Goal: Transaction & Acquisition: Download file/media

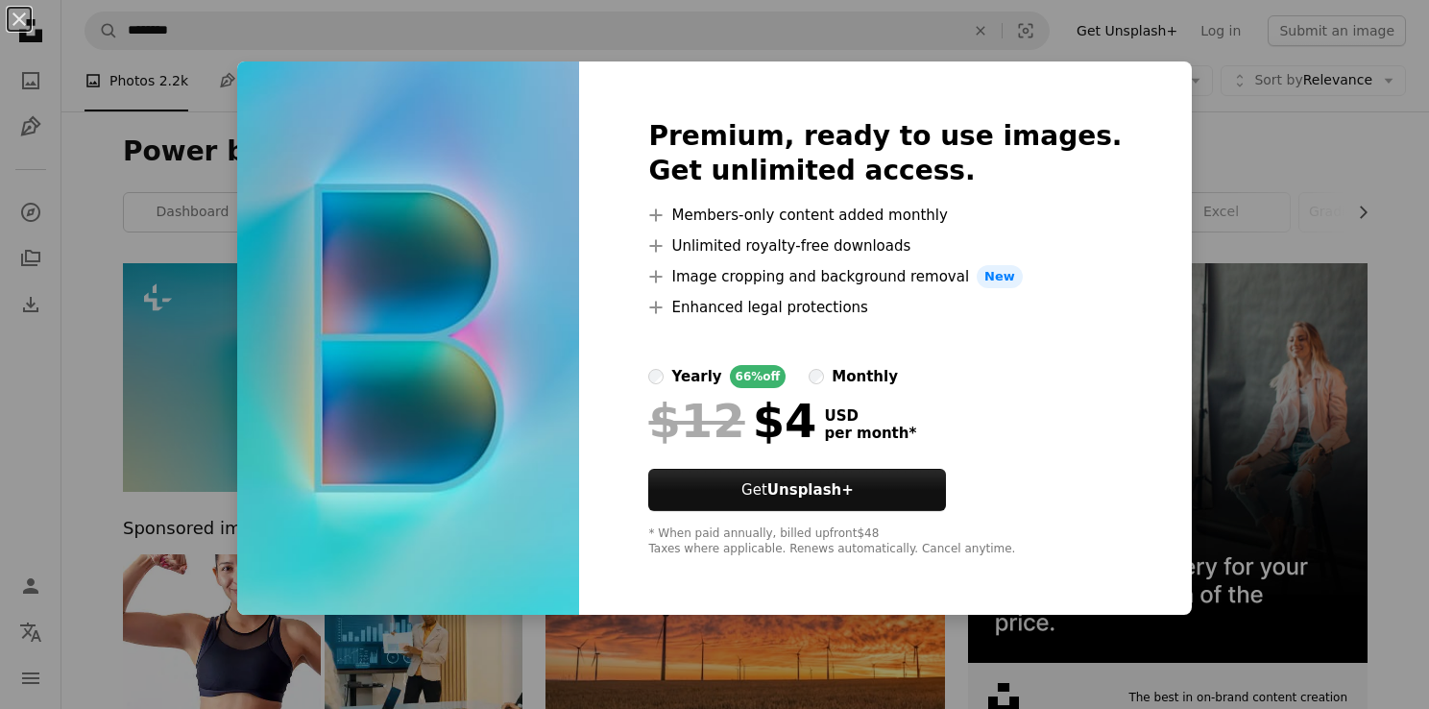
click at [108, 319] on div "An X shape Premium, ready to use images. Get unlimited access. A plus sign Memb…" at bounding box center [714, 354] width 1429 height 709
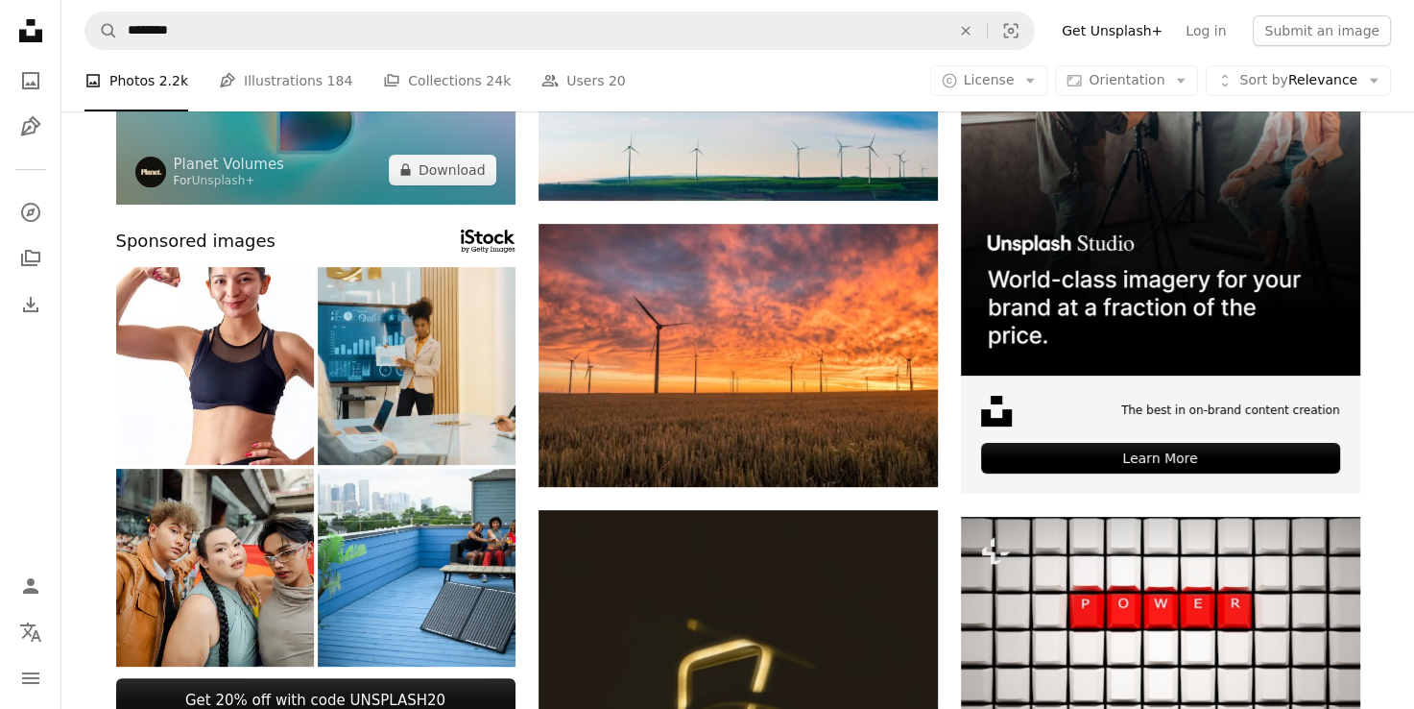
scroll to position [288, 0]
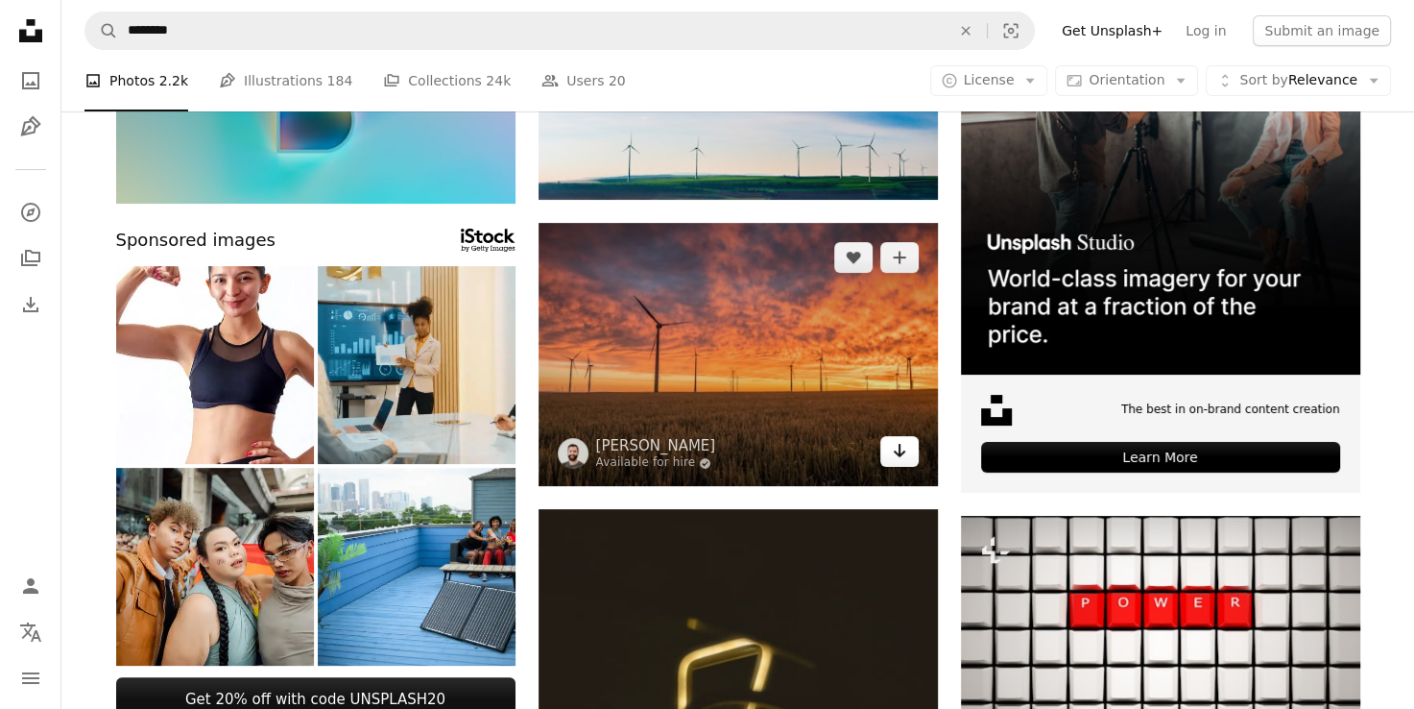
click at [902, 454] on icon "Arrow pointing down" at bounding box center [899, 450] width 15 height 23
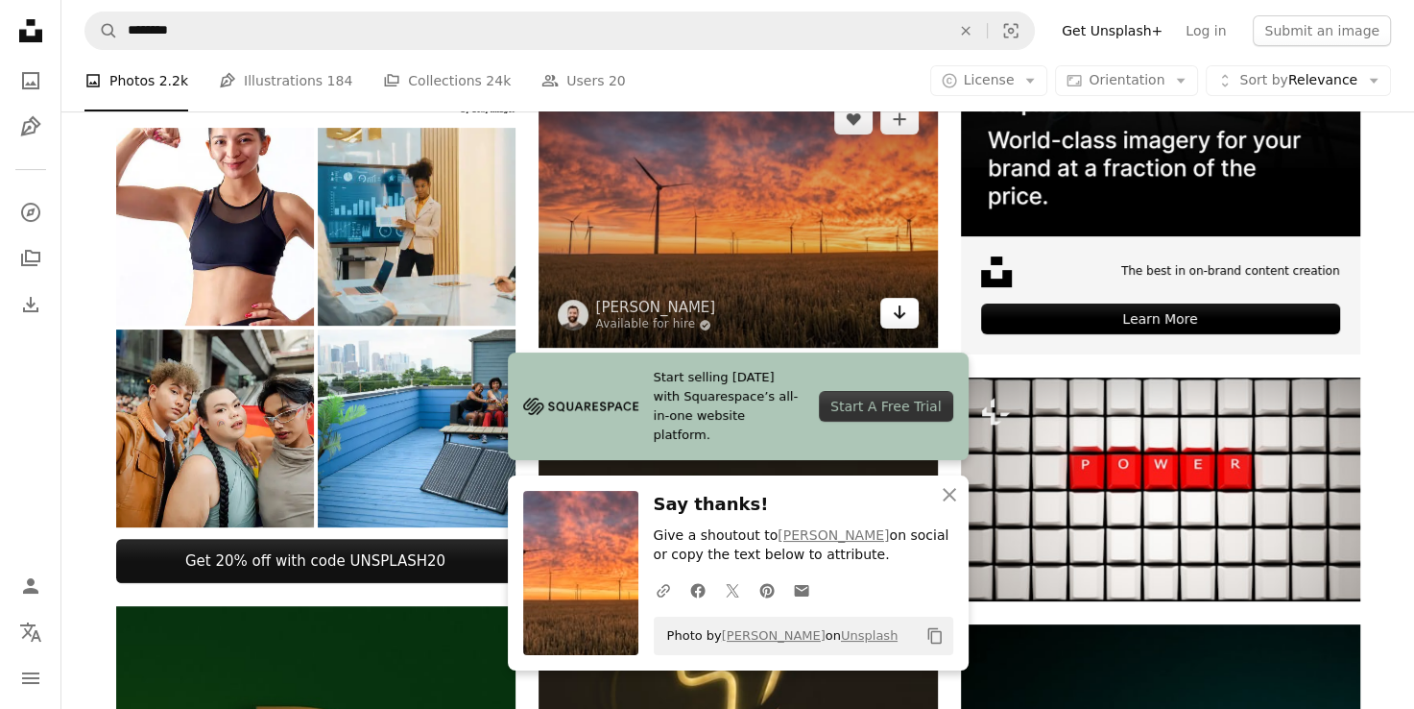
scroll to position [480, 0]
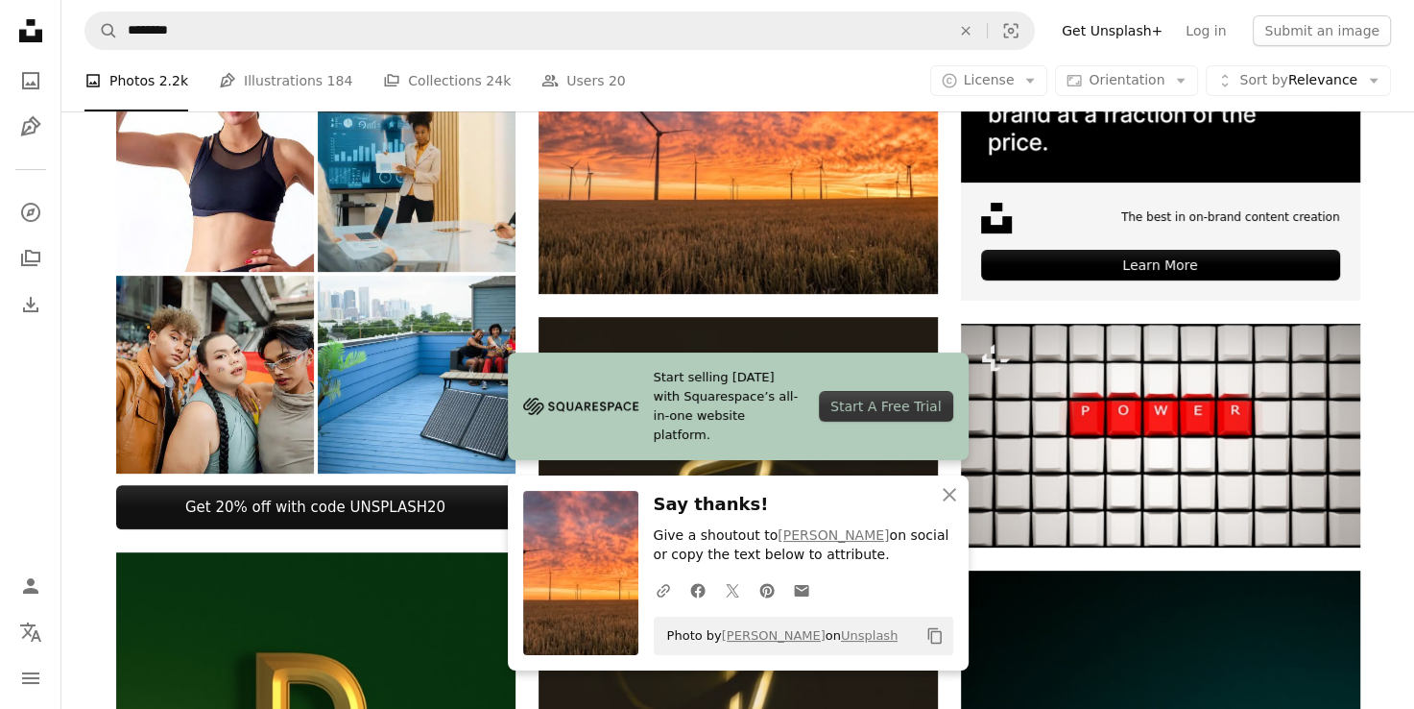
click at [869, 413] on div "Start A Free Trial" at bounding box center [885, 406] width 133 height 31
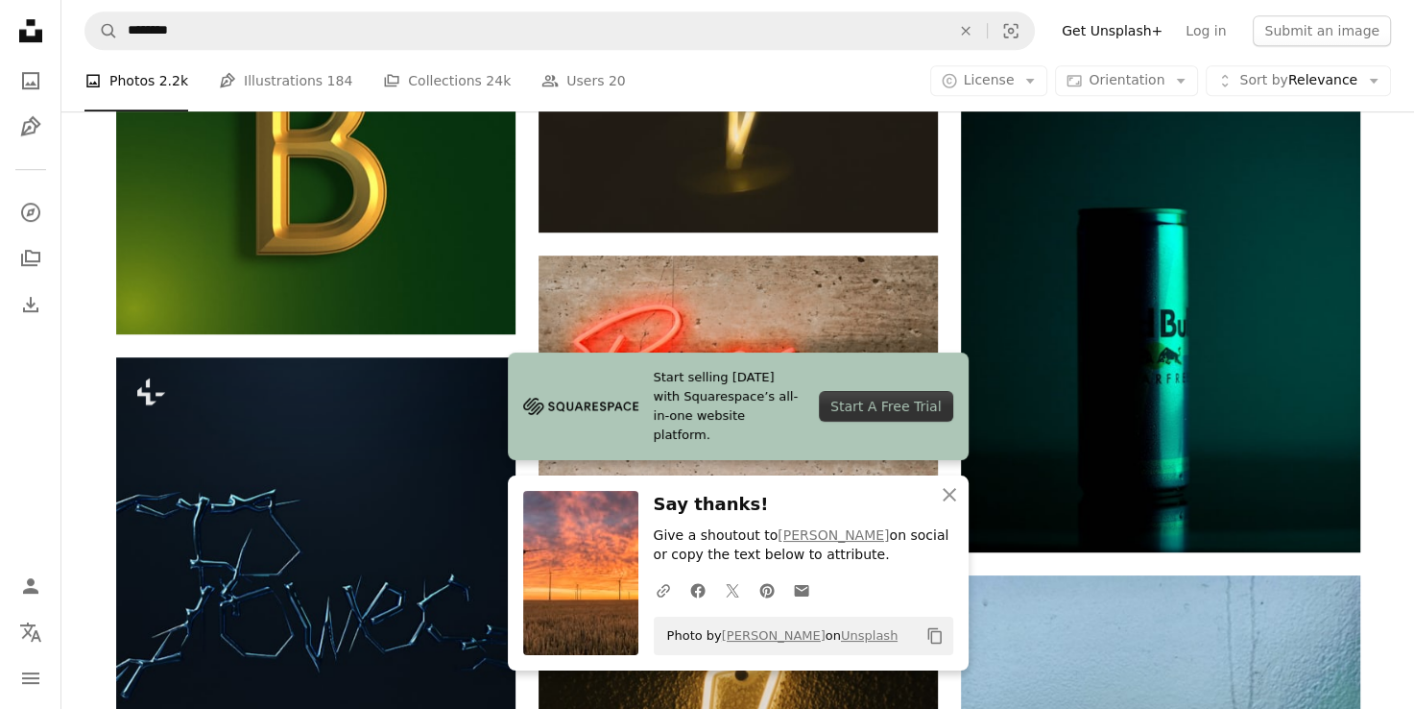
scroll to position [1248, 0]
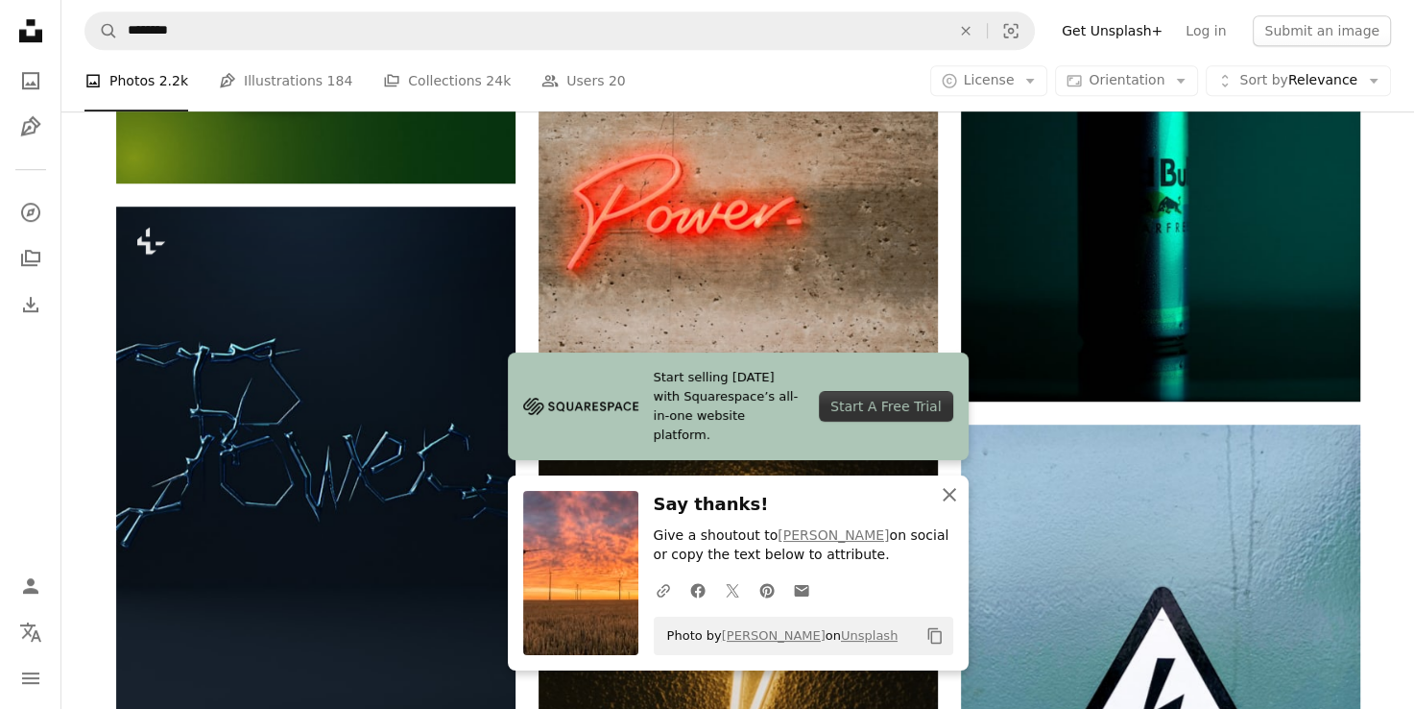
click at [952, 494] on icon "An X shape" at bounding box center [949, 494] width 23 height 23
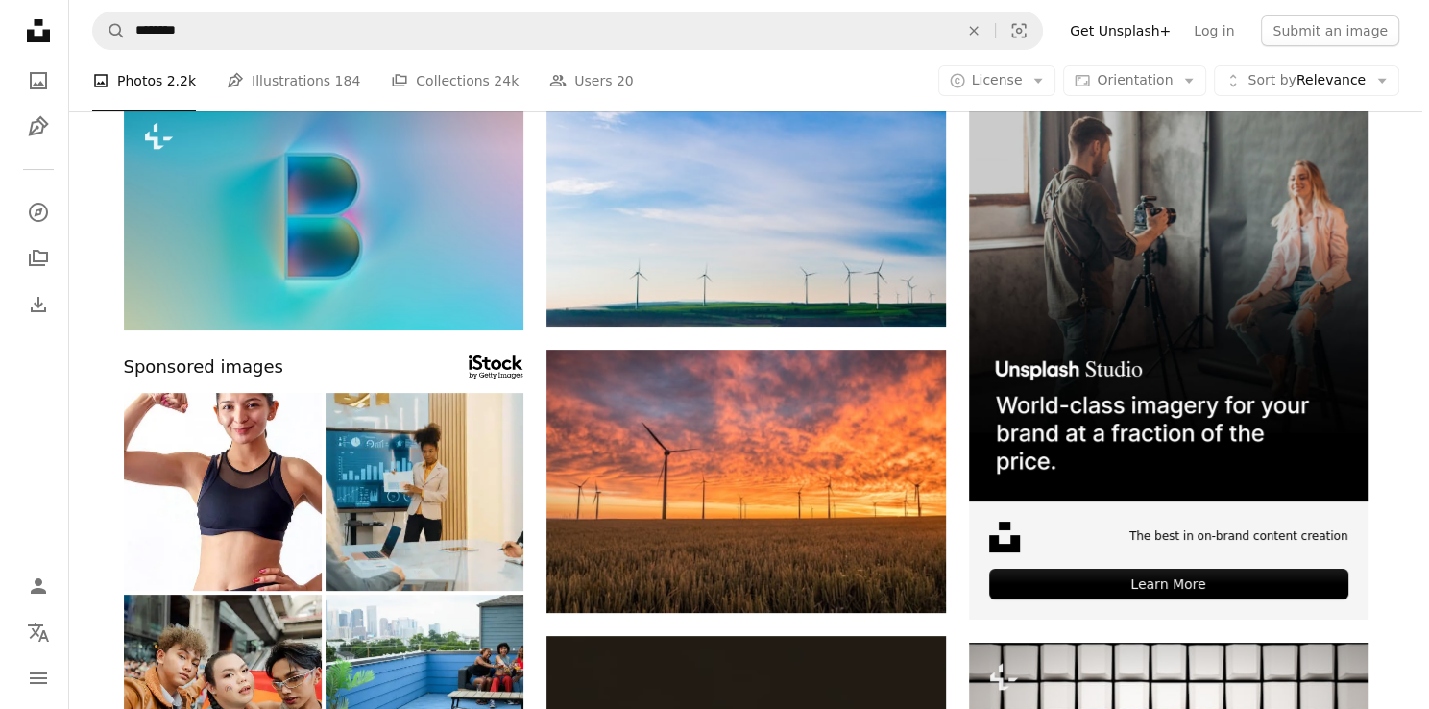
scroll to position [0, 0]
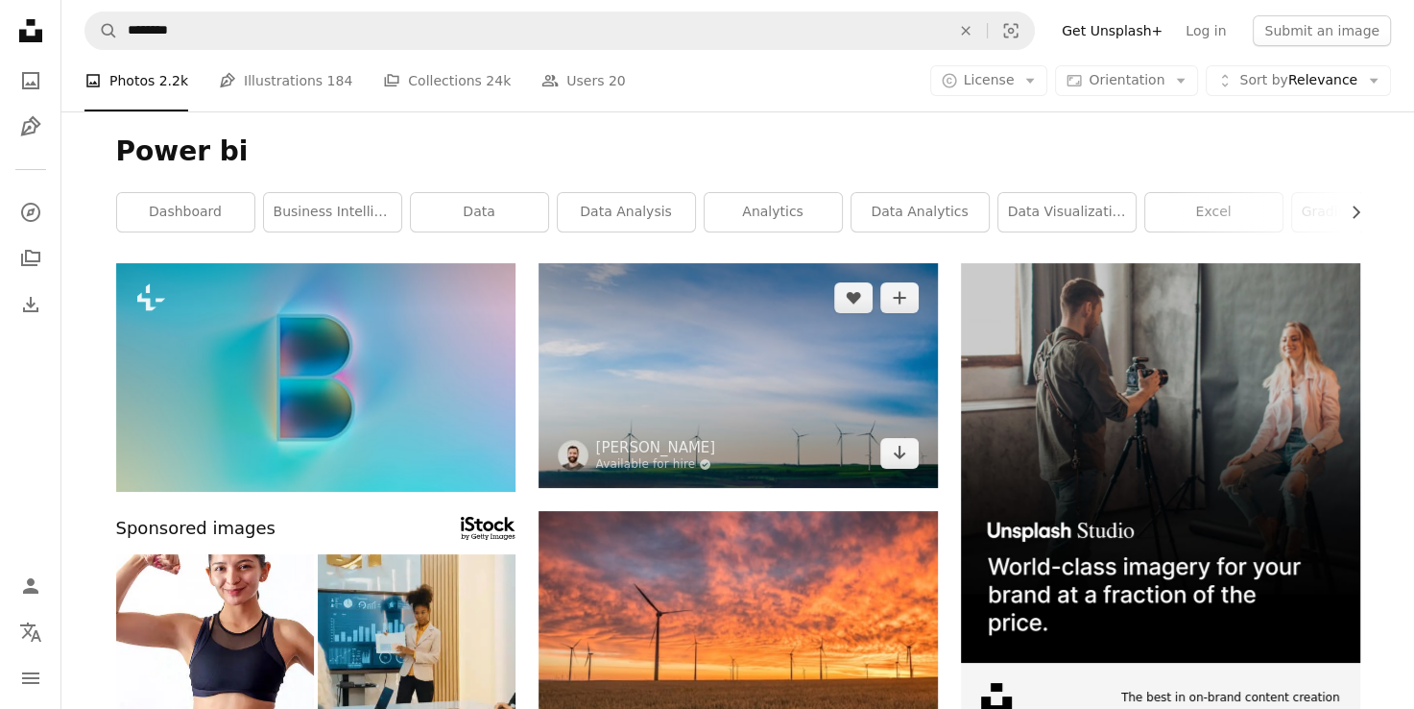
click at [822, 424] on img at bounding box center [738, 375] width 399 height 225
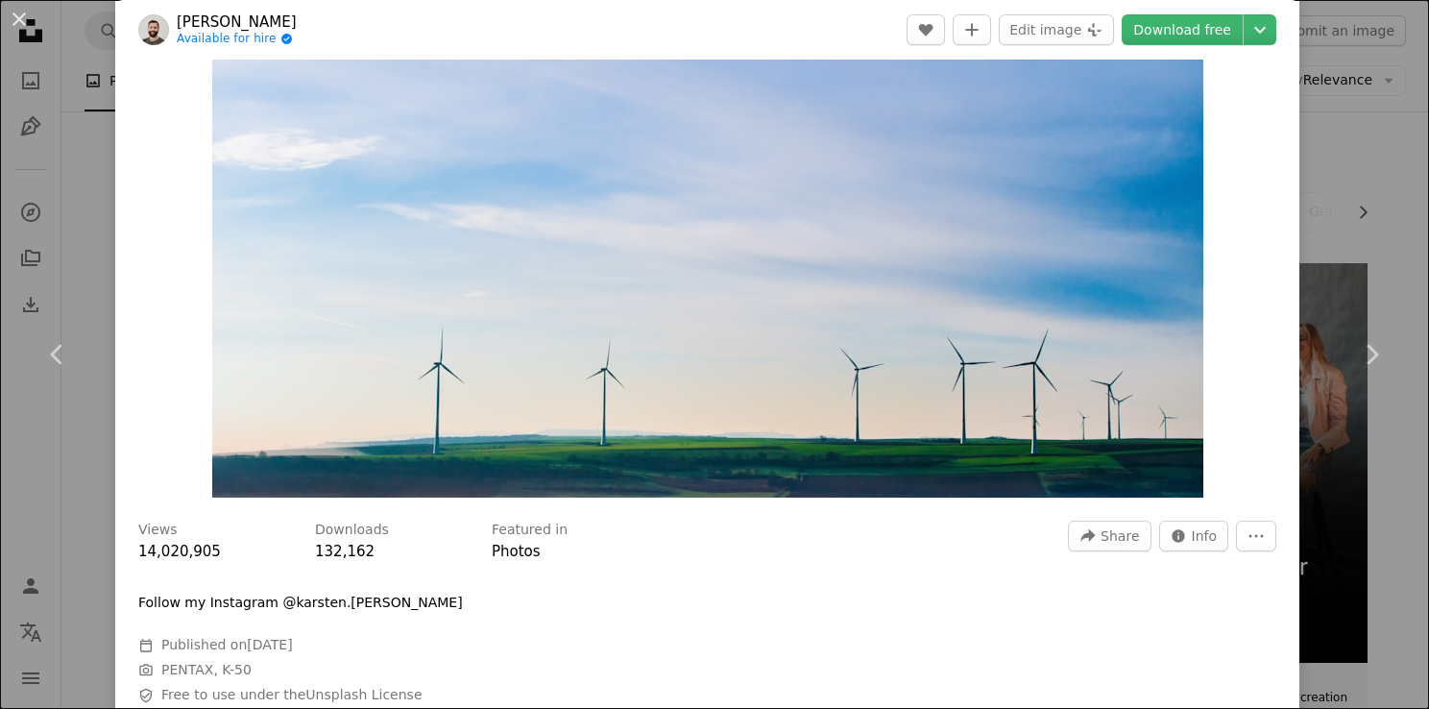
scroll to position [288, 0]
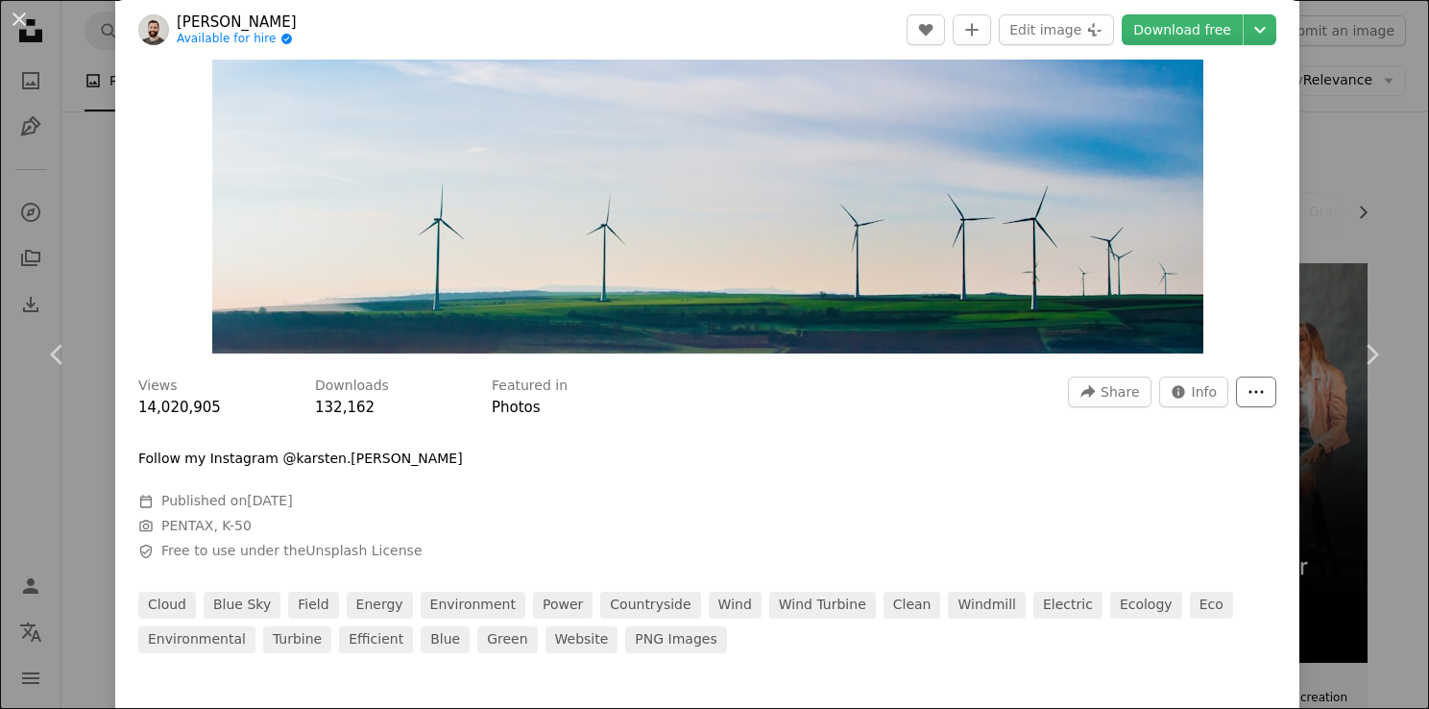
click at [1247, 393] on icon "More Actions" at bounding box center [1255, 391] width 17 height 17
click at [1241, 27] on dialog "An X shape Chevron left Chevron right [PERSON_NAME] Available for hire A checkm…" at bounding box center [714, 354] width 1429 height 709
click at [1158, 32] on link "Download free" at bounding box center [1181, 29] width 121 height 31
